Goal: Information Seeking & Learning: Compare options

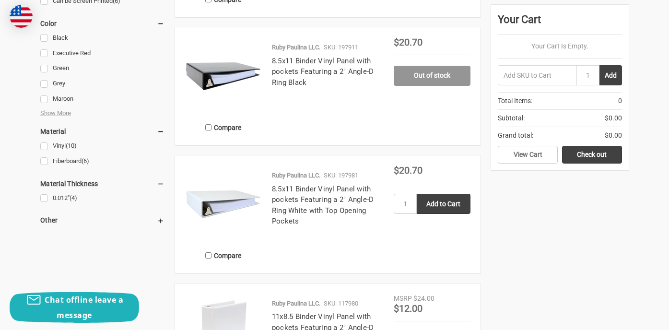
scroll to position [754, 0]
click at [320, 67] on link "8.5x11 Binder Vinyl Panel with pockets Featuring a 2" Angle-D Ring Black" at bounding box center [323, 72] width 102 height 30
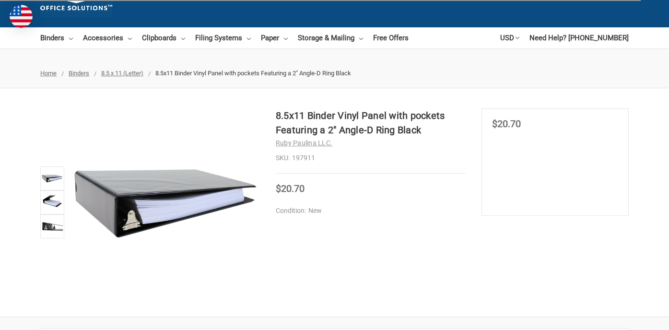
scroll to position [65, 0]
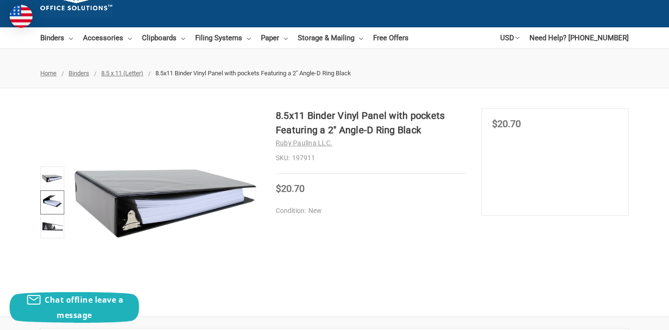
click at [58, 199] on img at bounding box center [52, 202] width 21 height 21
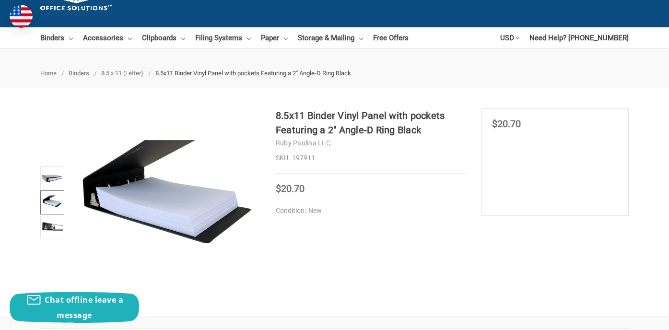
scroll to position [0, 0]
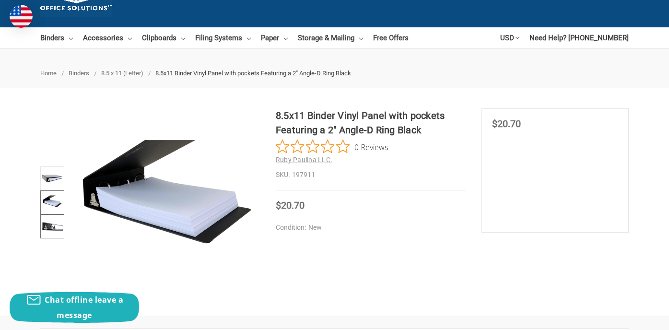
click at [53, 229] on img at bounding box center [52, 226] width 21 height 21
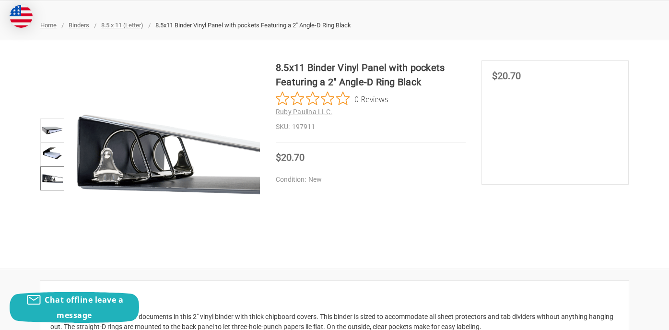
scroll to position [79, 0]
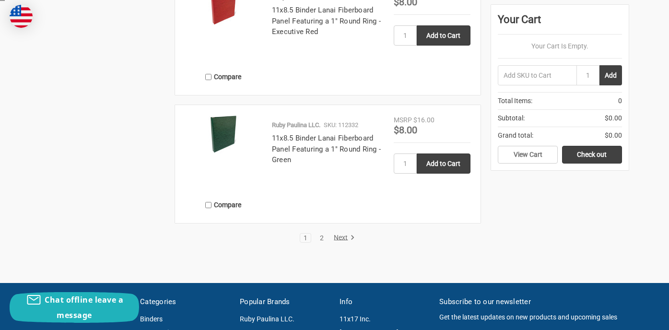
scroll to position [1831, 0]
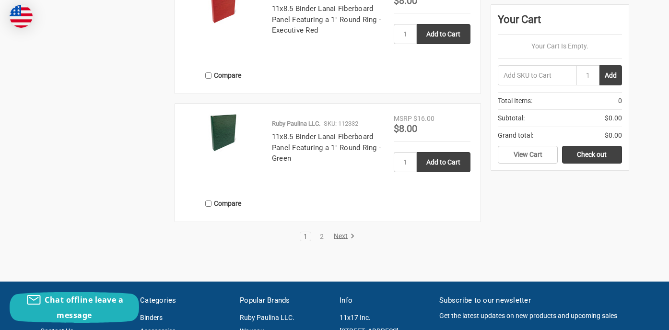
click at [342, 235] on link "Next" at bounding box center [342, 236] width 24 height 9
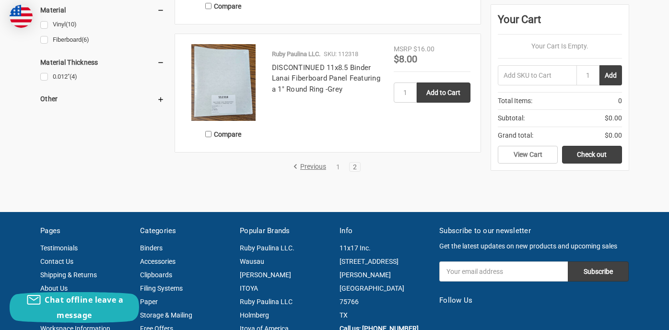
scroll to position [876, 0]
click at [339, 167] on link "1" at bounding box center [338, 167] width 11 height 7
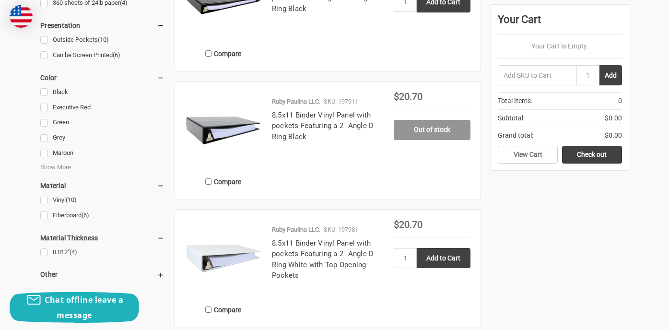
scroll to position [679, 0]
